Goal: Find specific page/section: Find specific page/section

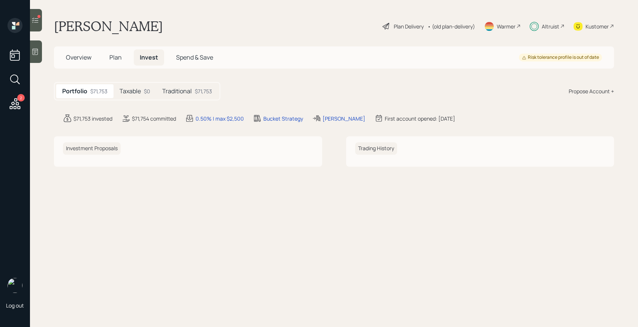
click at [18, 100] on icon at bounding box center [14, 103] width 13 height 13
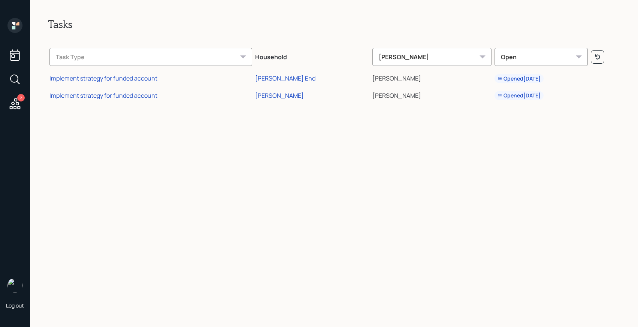
click at [379, 58] on div "[PERSON_NAME]" at bounding box center [431, 57] width 119 height 18
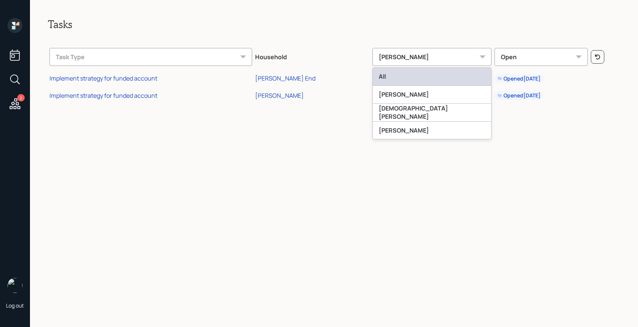
click at [380, 73] on div "All" at bounding box center [432, 77] width 118 height 18
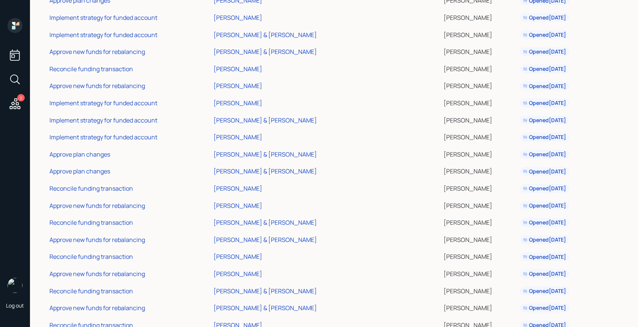
scroll to position [1160, 0]
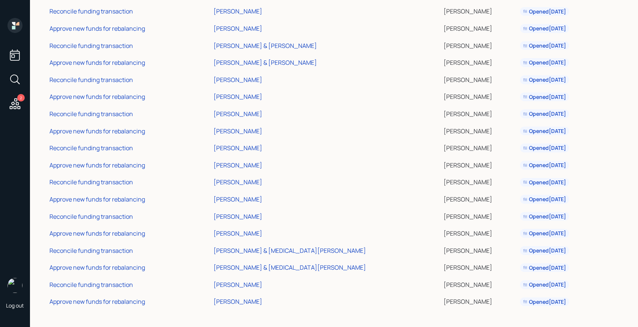
click at [545, 65] on td "Opened [DATE]" at bounding box center [556, 61] width 77 height 17
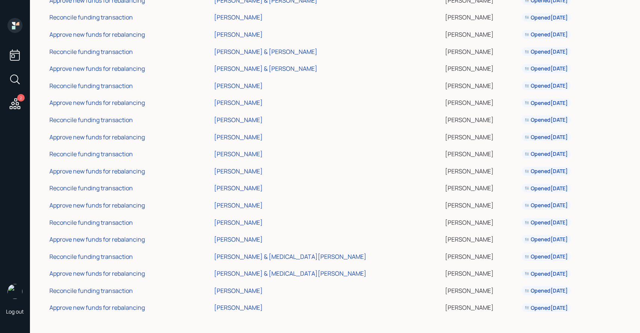
scroll to position [1154, 0]
